Goal: Information Seeking & Learning: Learn about a topic

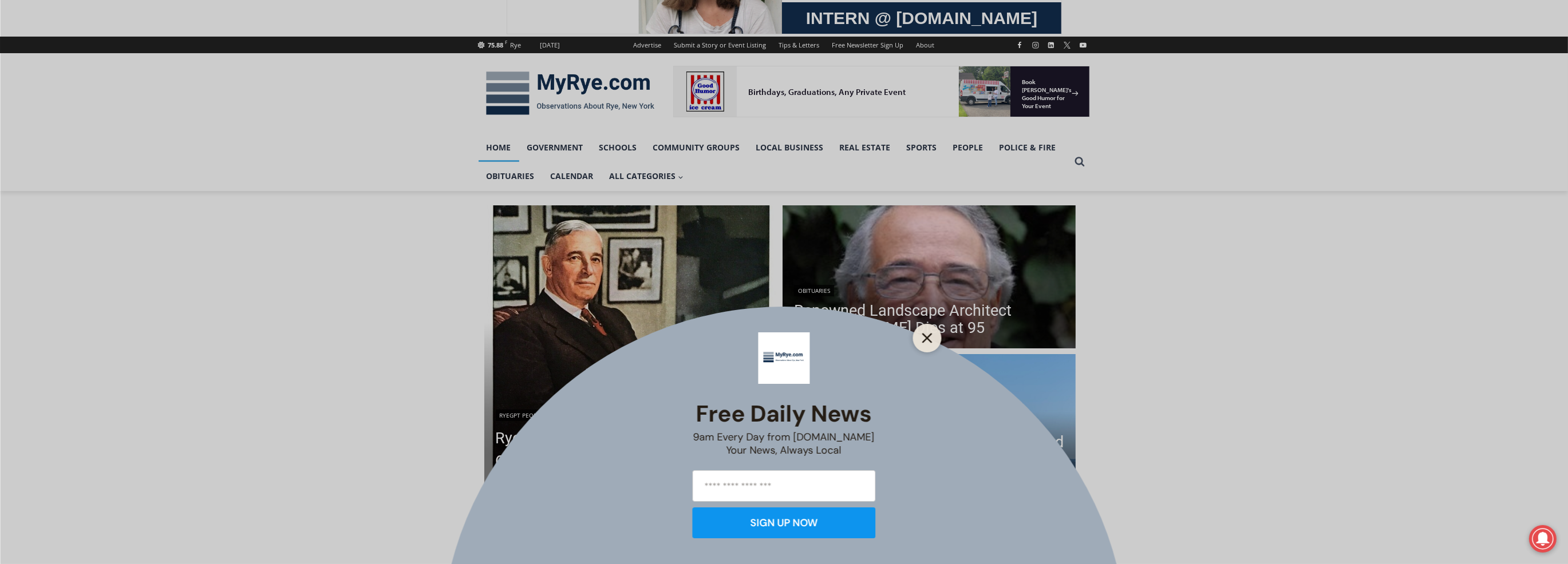
click at [928, 338] on icon "Close" at bounding box center [927, 338] width 10 height 10
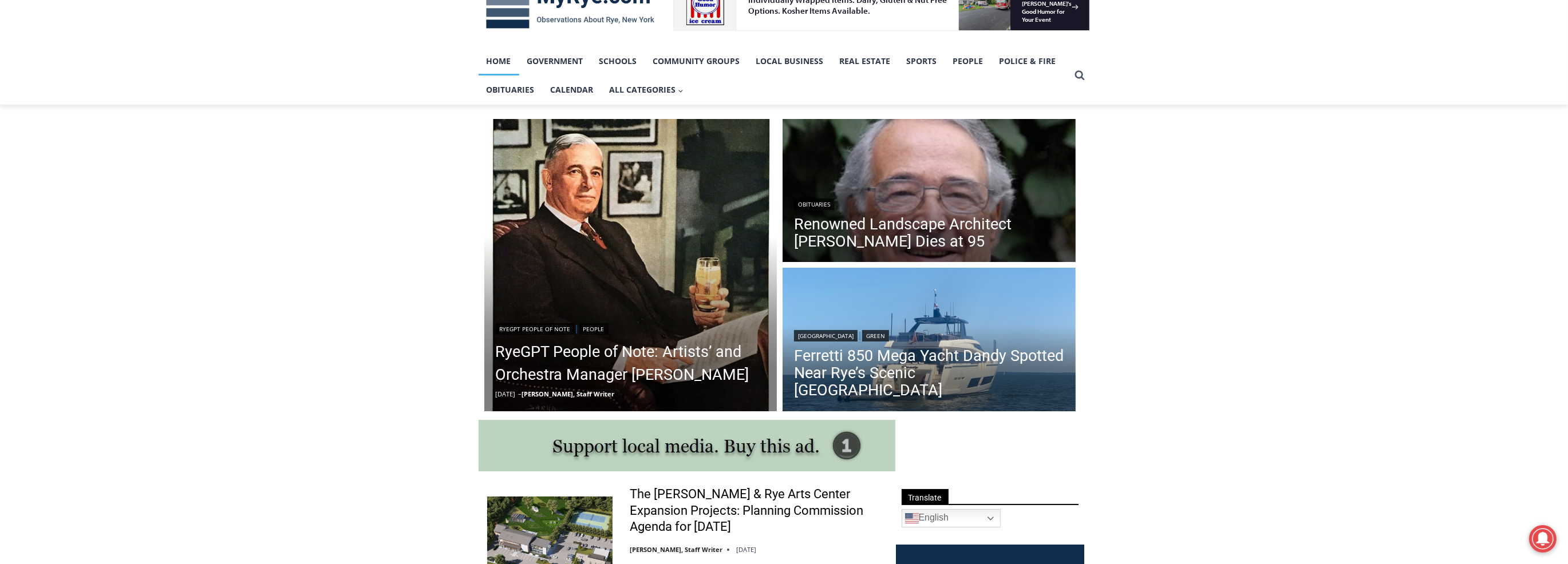
scroll to position [229, 0]
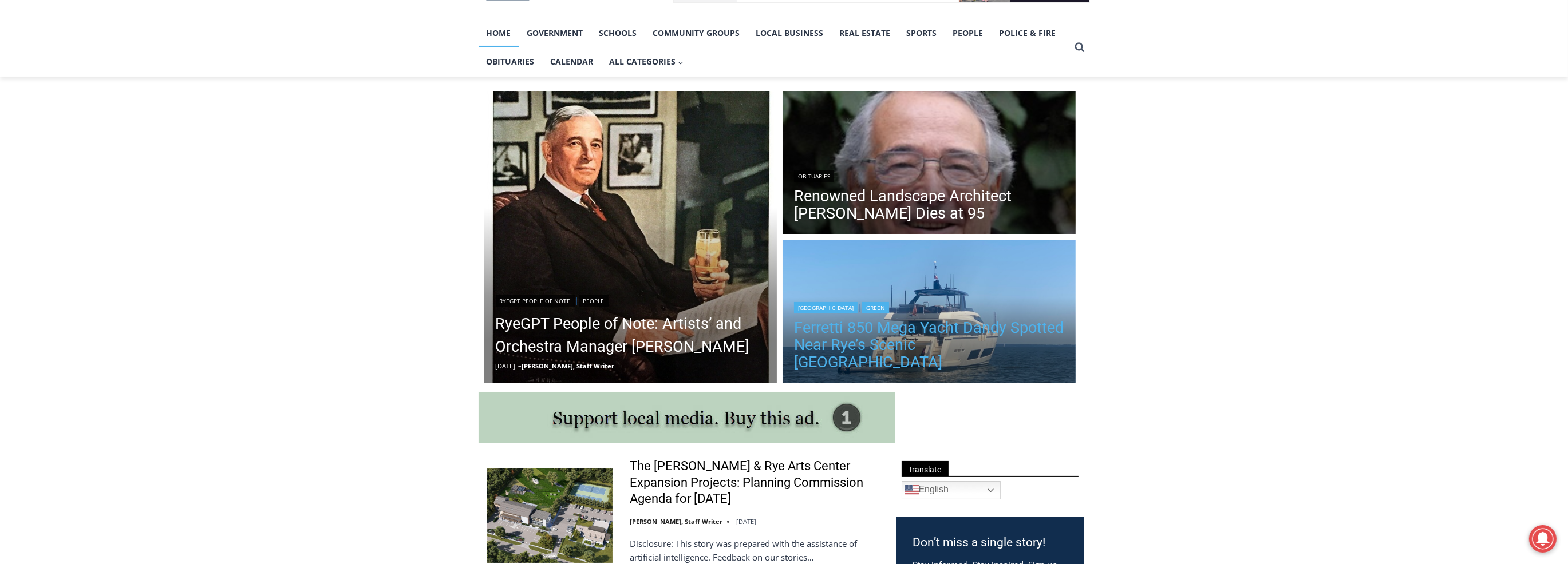
click at [951, 346] on link "Ferretti 850 Mega Yacht Dandy Spotted Near Rye’s Scenic [GEOGRAPHIC_DATA]" at bounding box center [929, 345] width 270 height 52
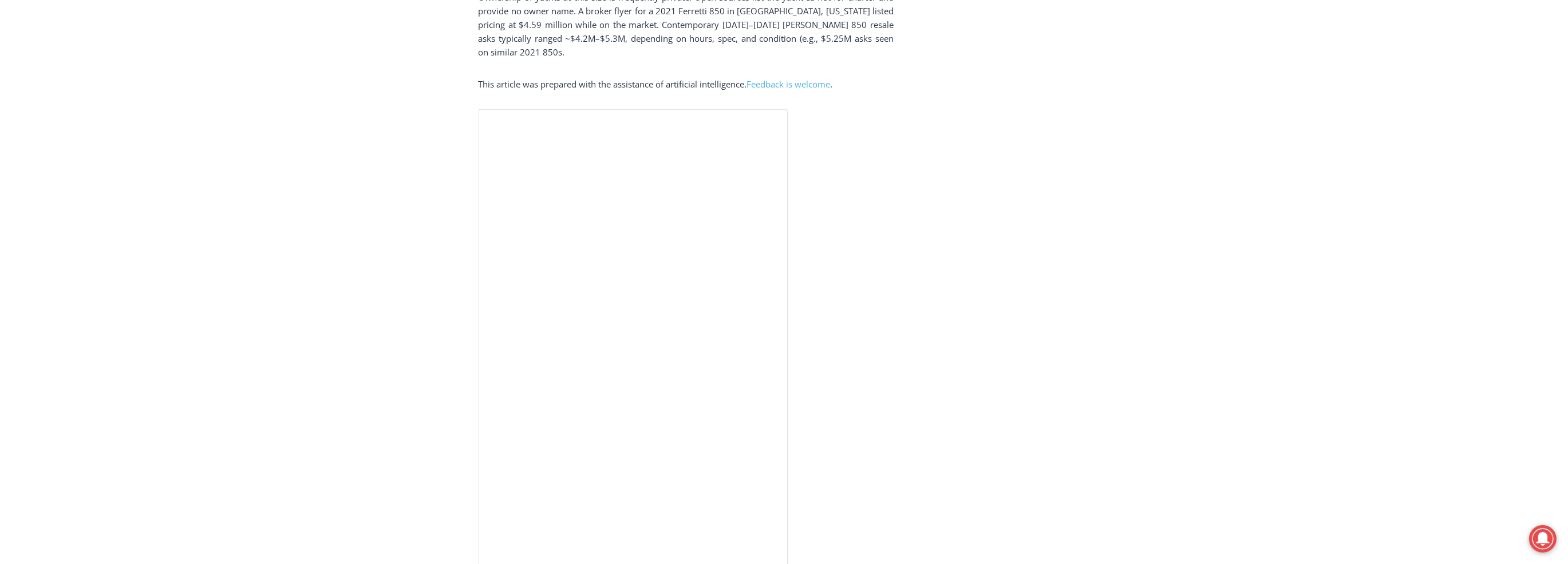
scroll to position [2518, 0]
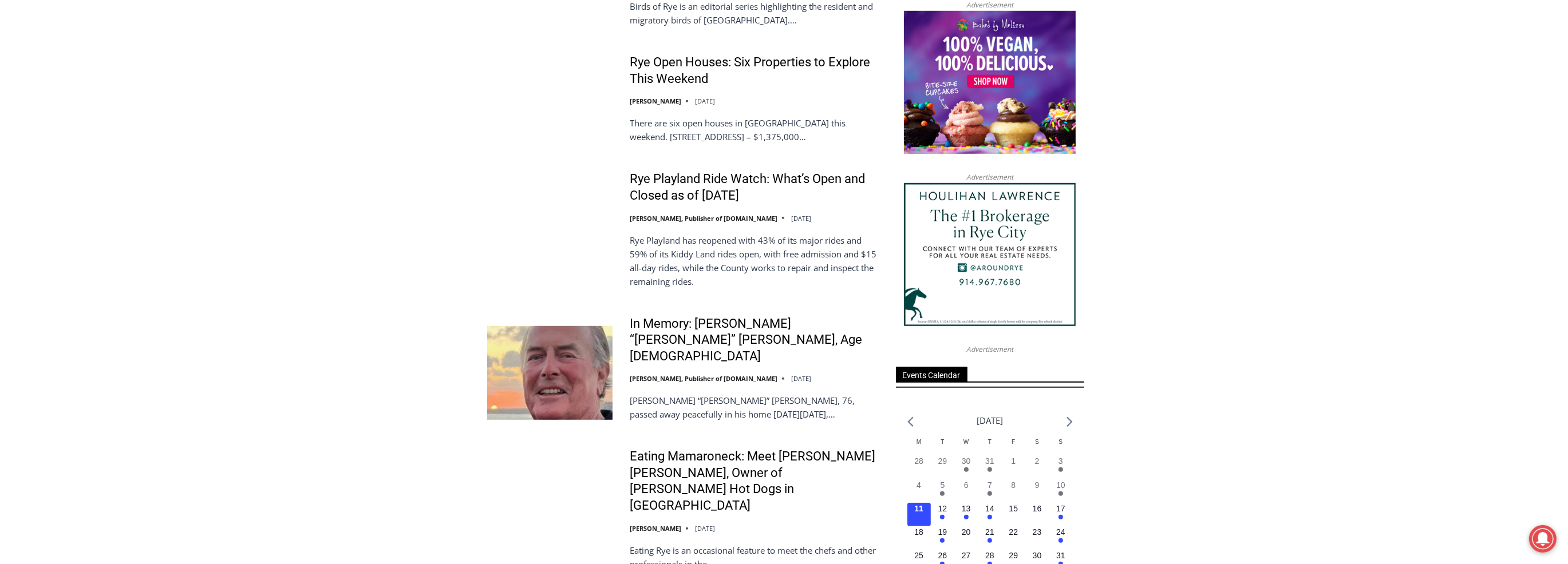
scroll to position [1316, 0]
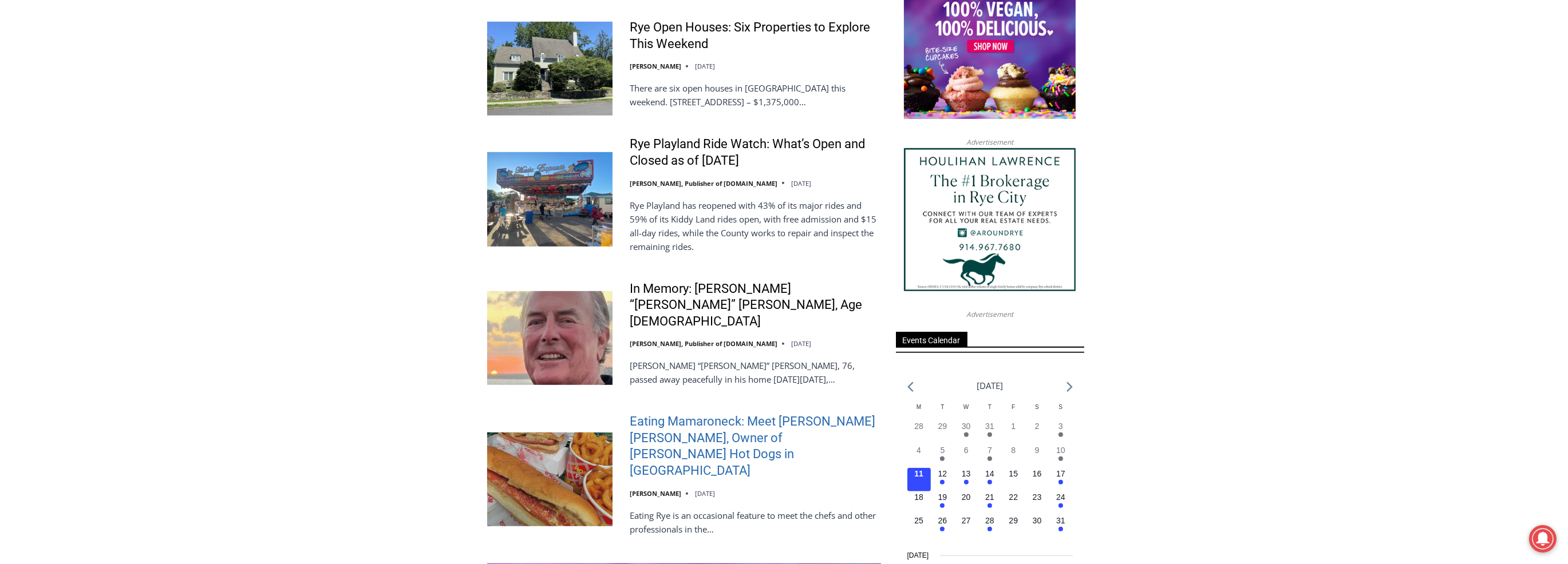
click at [667, 414] on link "Eating Mamaroneck: Meet [PERSON_NAME] [PERSON_NAME], Owner of [PERSON_NAME] Hot…" at bounding box center [755, 446] width 251 height 65
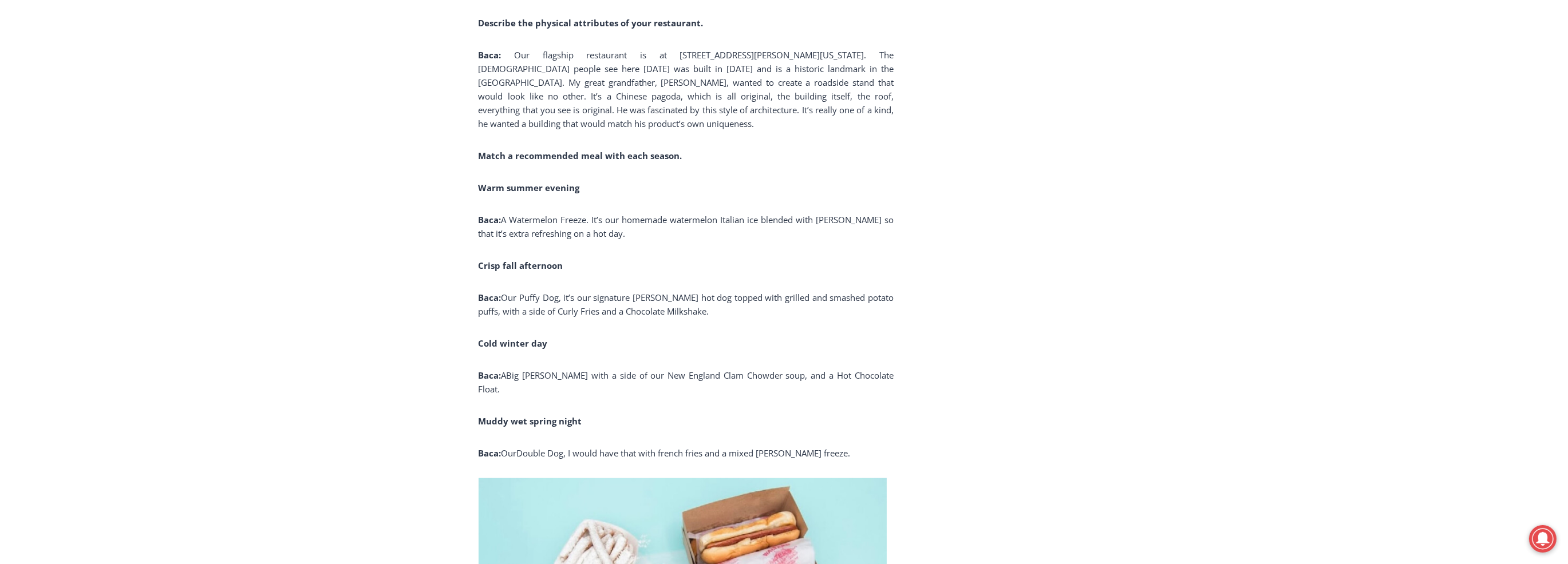
scroll to position [1865, 0]
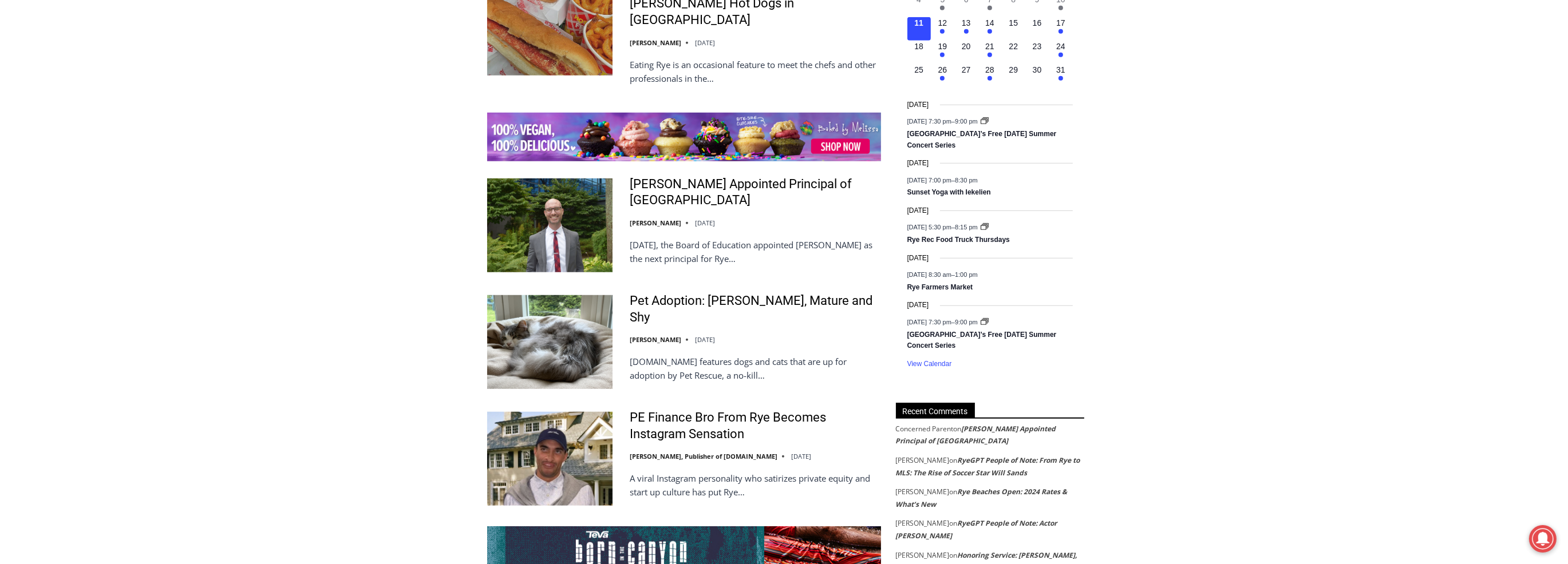
scroll to position [1774, 0]
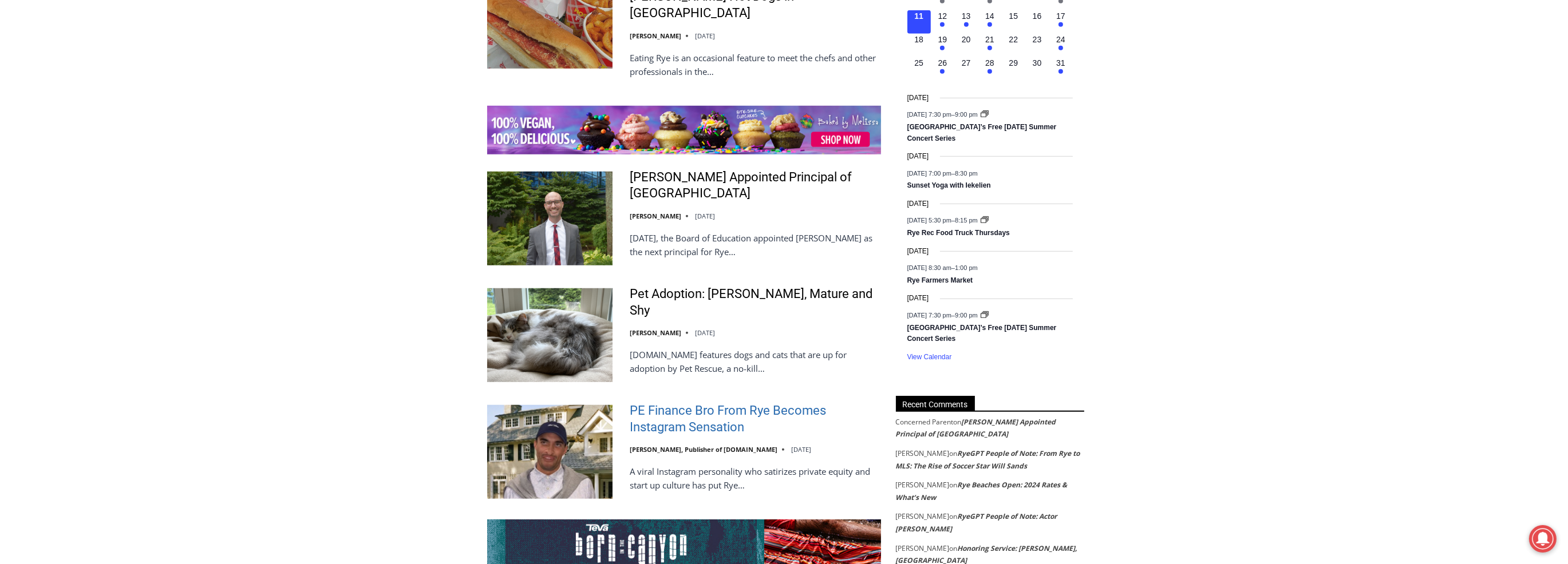
click at [691, 403] on link "PE Finance Bro From Rye Becomes Instagram Sensation" at bounding box center [755, 419] width 251 height 33
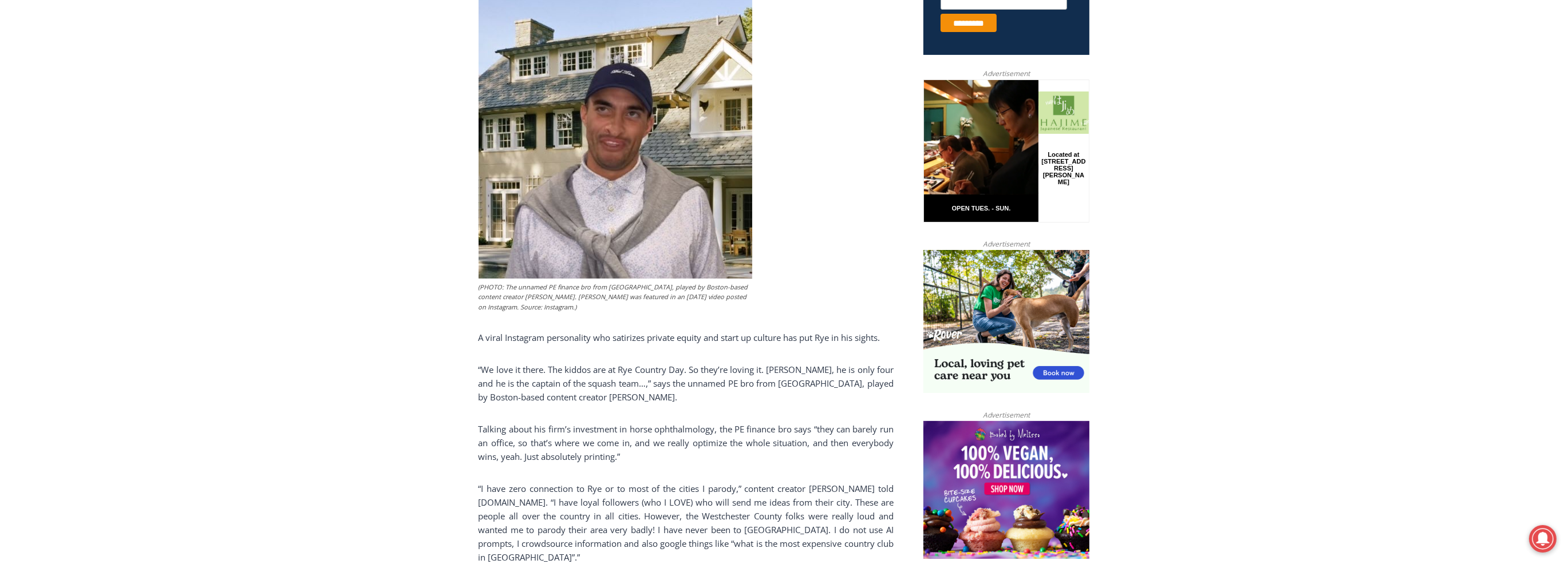
scroll to position [552, 0]
